Goal: Find specific page/section: Find specific page/section

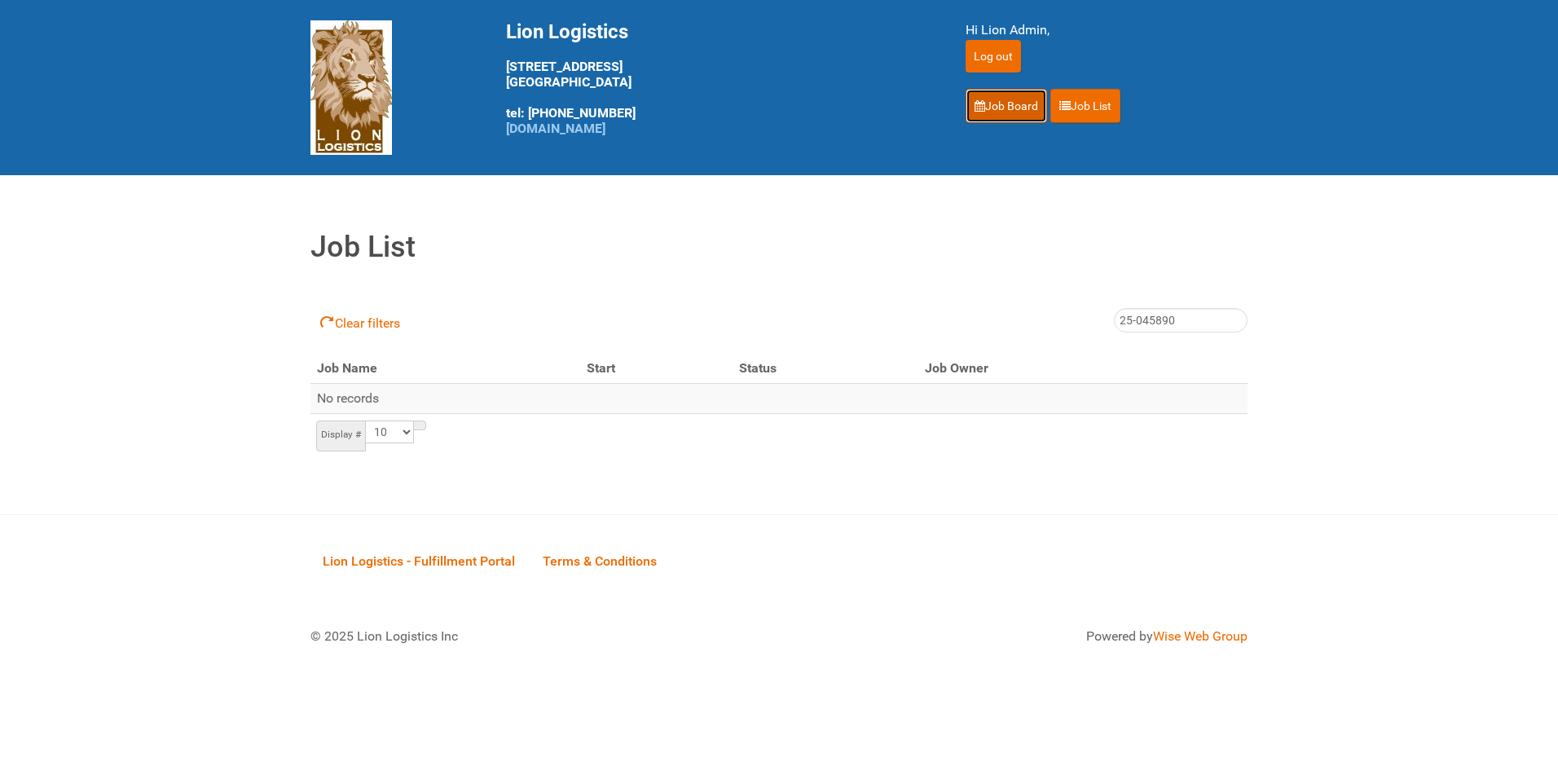
click at [990, 101] on link "Job Board" at bounding box center [1006, 106] width 82 height 35
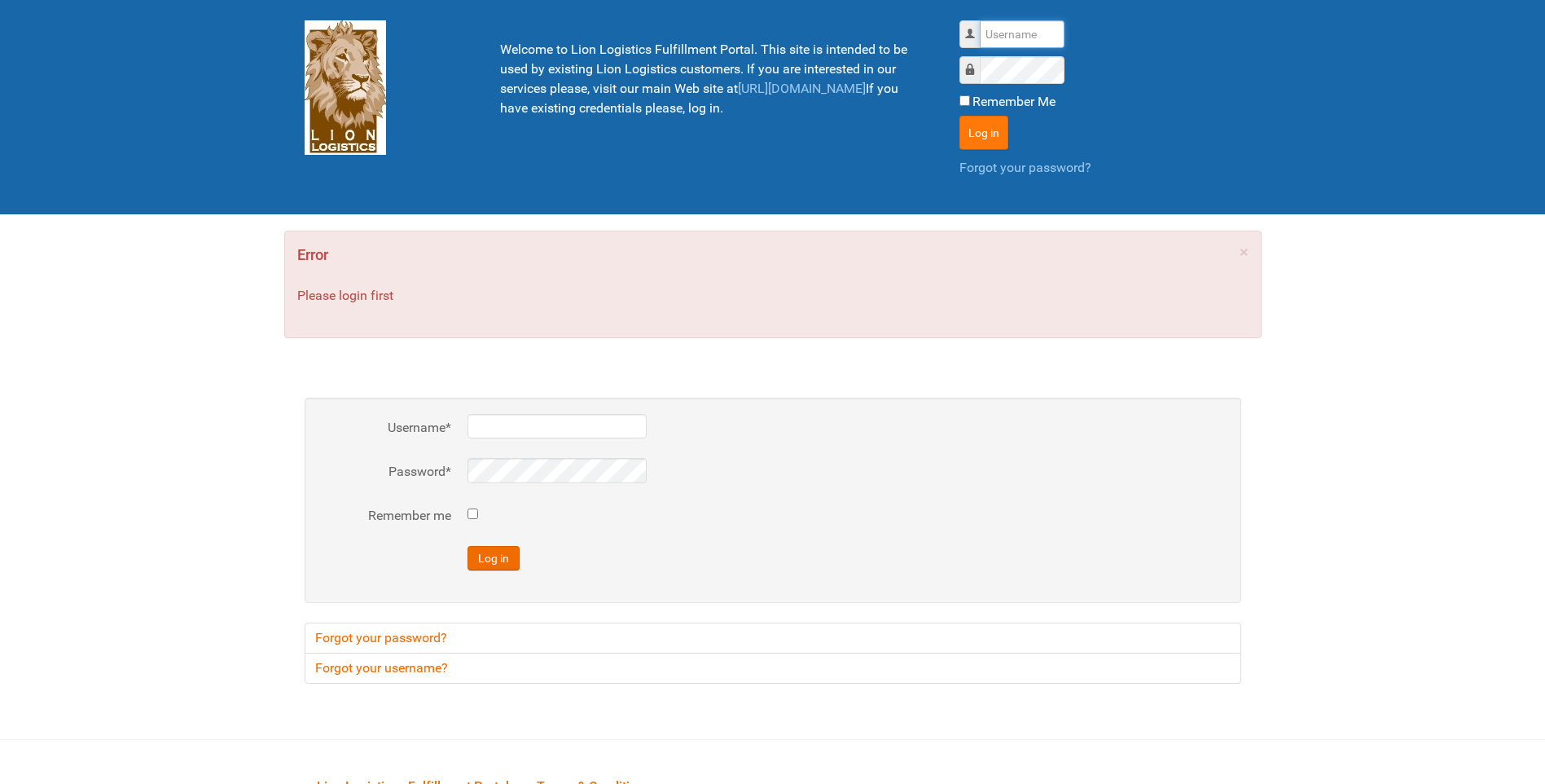
type input "lion"
click at [970, 124] on button "Log in" at bounding box center [983, 133] width 49 height 35
